Goal: Information Seeking & Learning: Learn about a topic

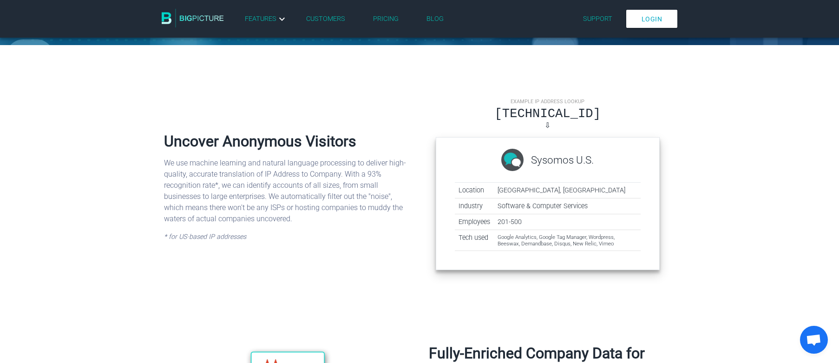
scroll to position [265, 0]
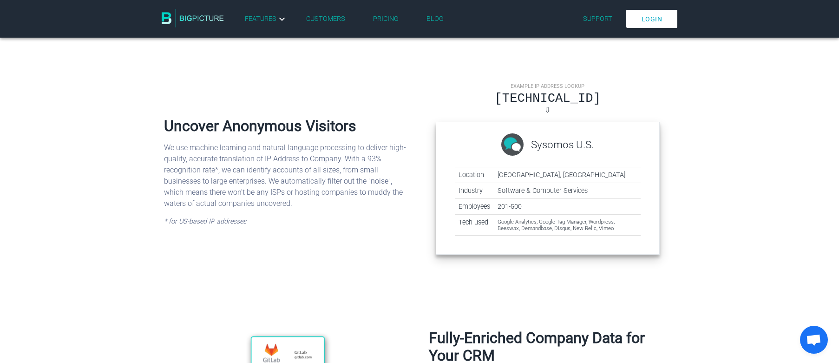
click at [539, 102] on div "[TECHNICAL_ID]" at bounding box center [548, 98] width 224 height 14
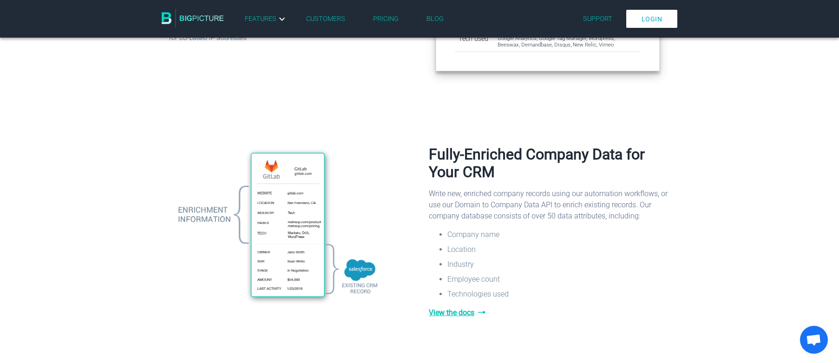
scroll to position [451, 0]
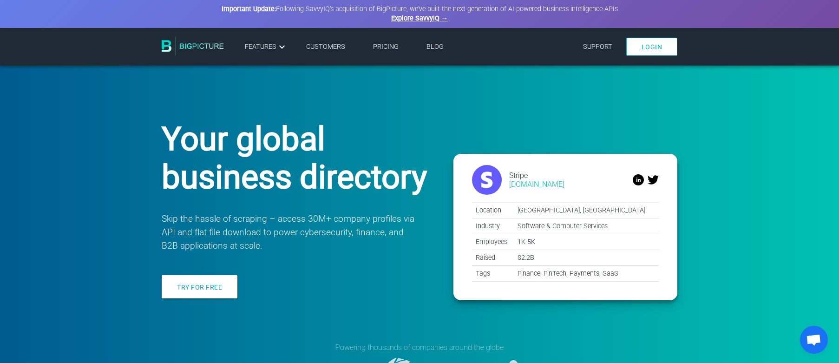
click at [377, 46] on link "Pricing" at bounding box center [386, 47] width 26 height 8
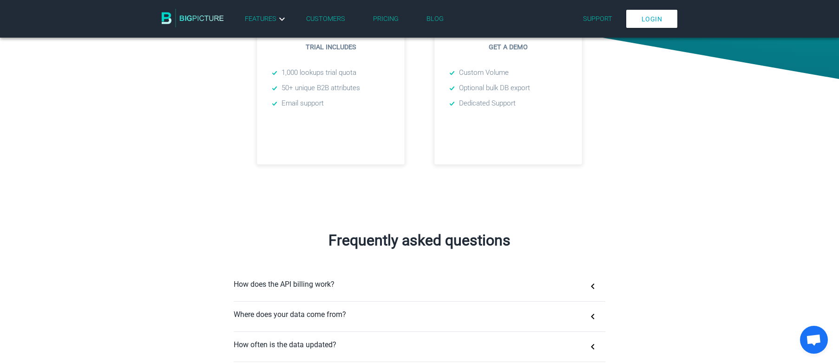
scroll to position [465, 0]
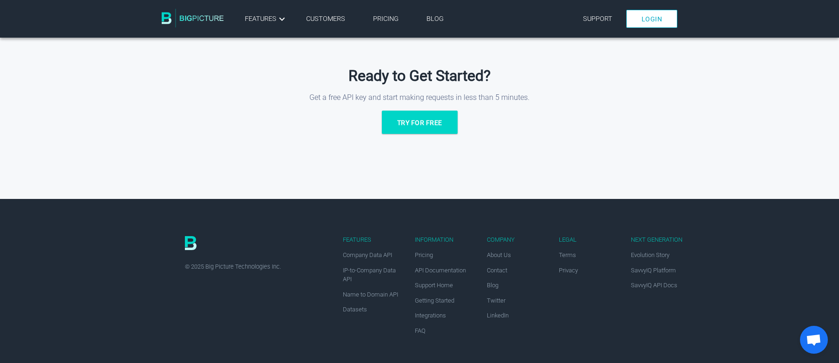
scroll to position [1730, 0]
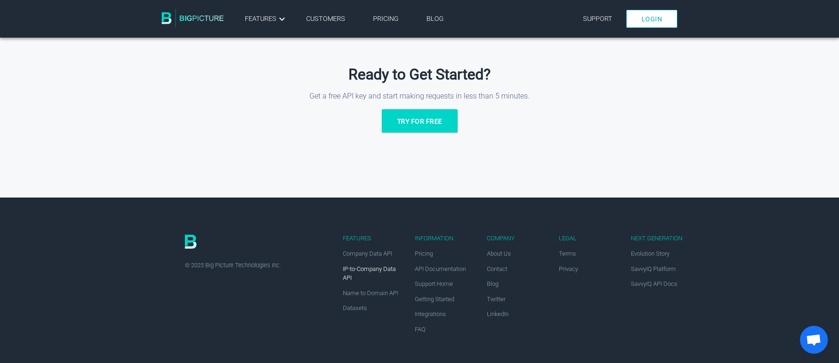
click at [363, 269] on span "IP-to-Company Data API" at bounding box center [369, 273] width 53 height 16
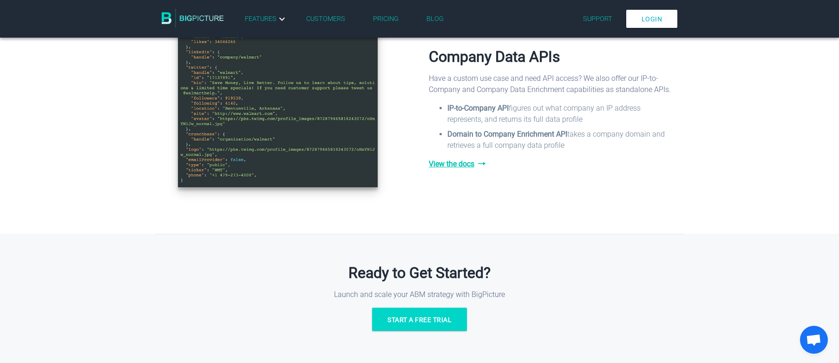
scroll to position [1115, 0]
